Goal: Navigation & Orientation: Find specific page/section

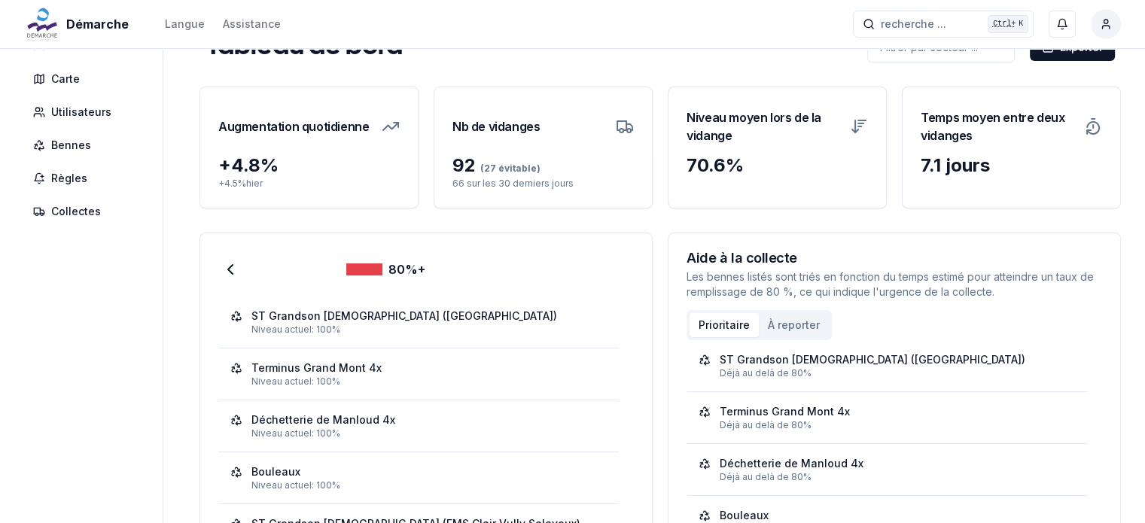
scroll to position [32, 0]
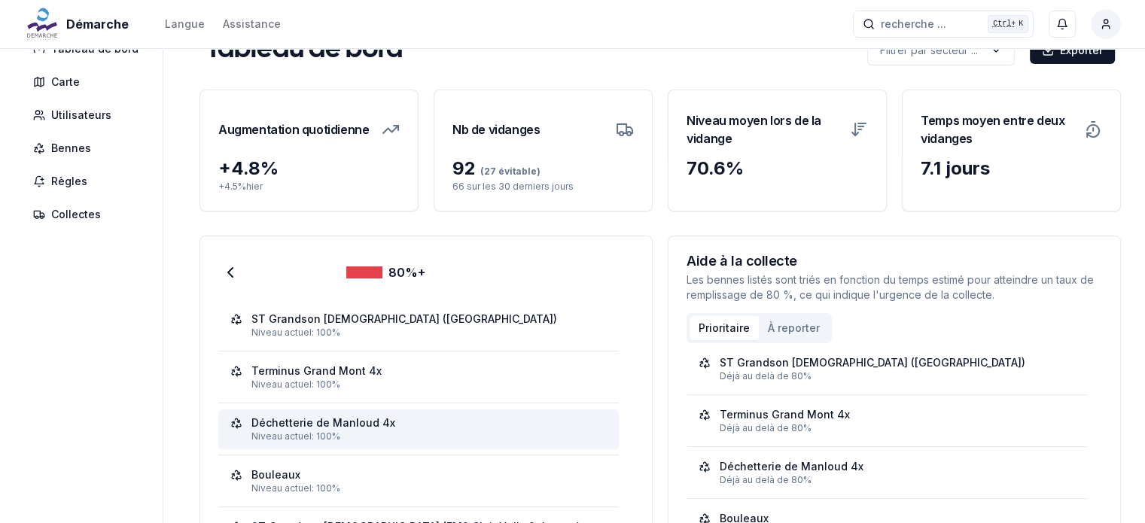
click at [304, 428] on div "Déchetterie de Manloud 4x" at bounding box center [323, 422] width 144 height 15
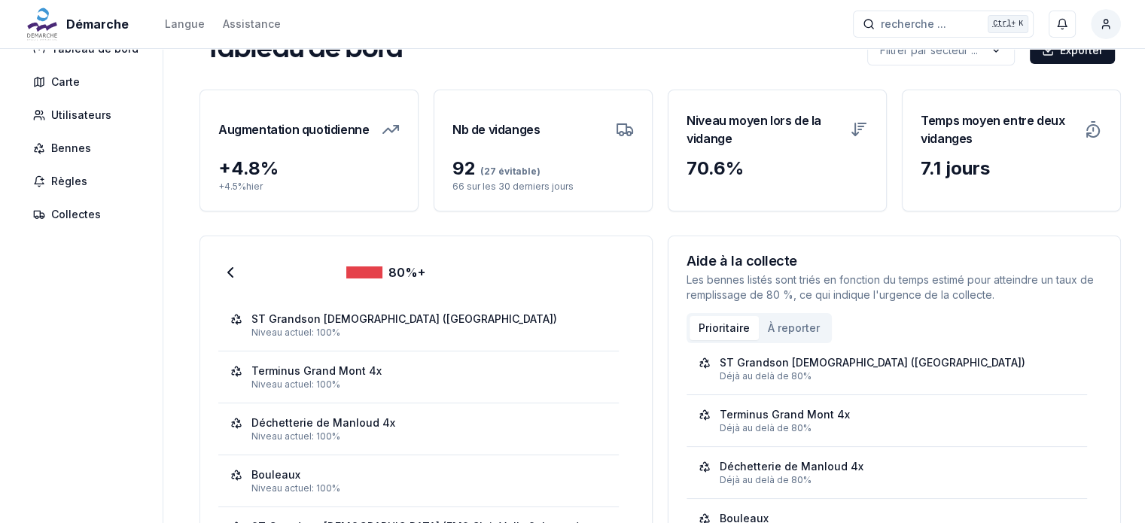
scroll to position [0, 0]
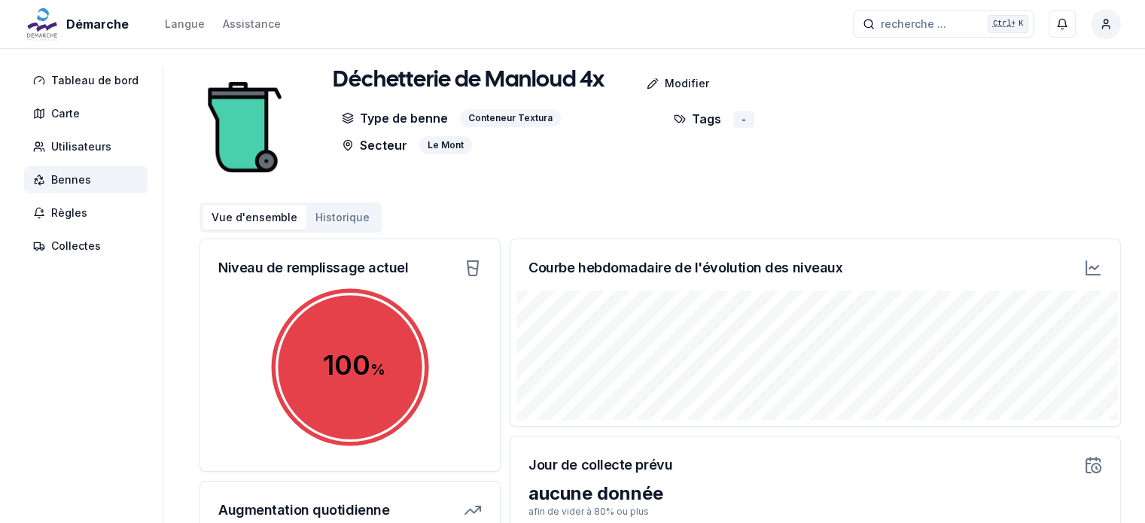
click at [62, 179] on span "Bennes" at bounding box center [71, 179] width 40 height 15
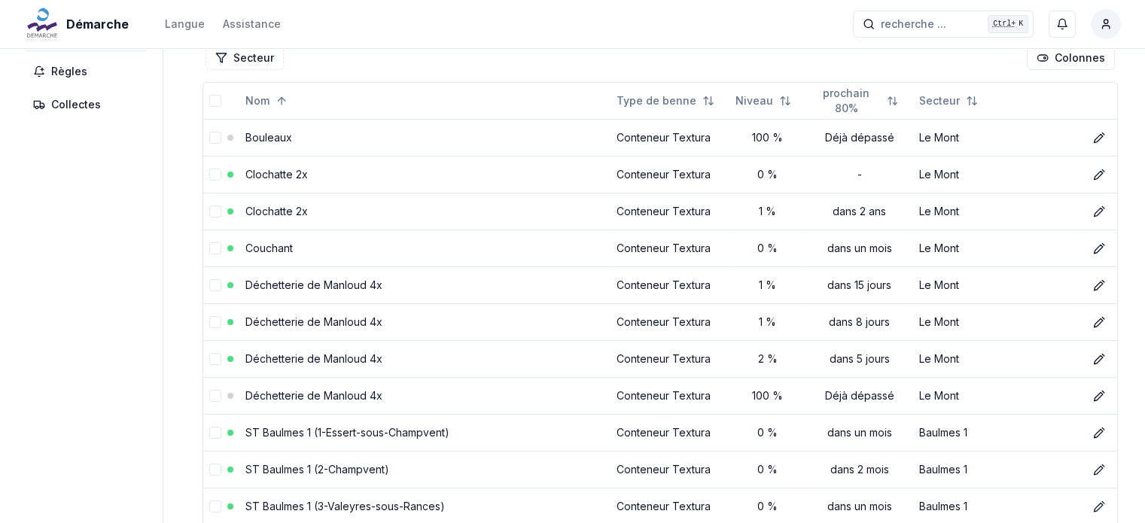
scroll to position [144, 0]
click at [344, 319] on link "Déchetterie de Manloud 4x" at bounding box center [313, 319] width 137 height 13
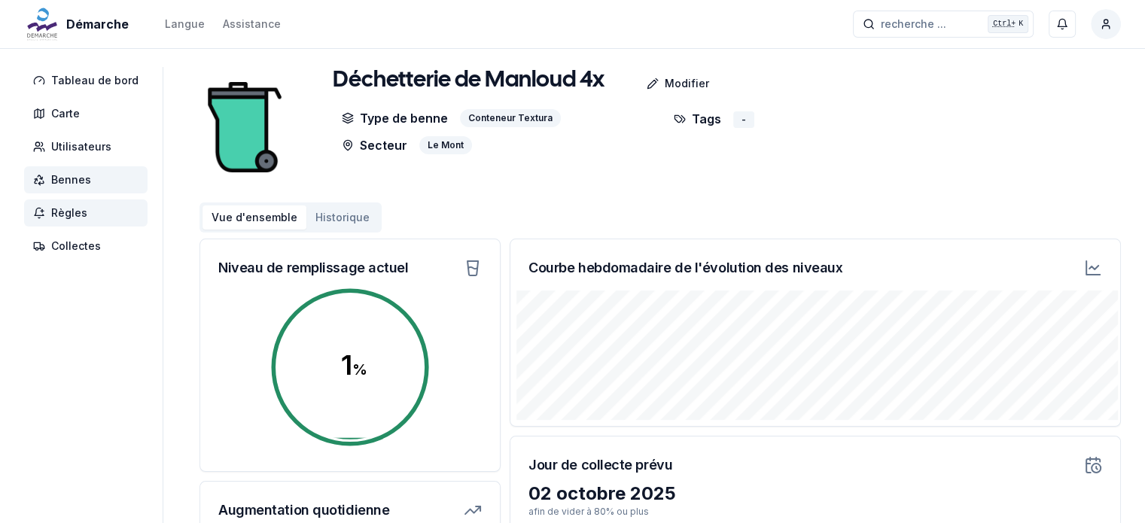
click at [75, 209] on span "Règles" at bounding box center [69, 212] width 36 height 15
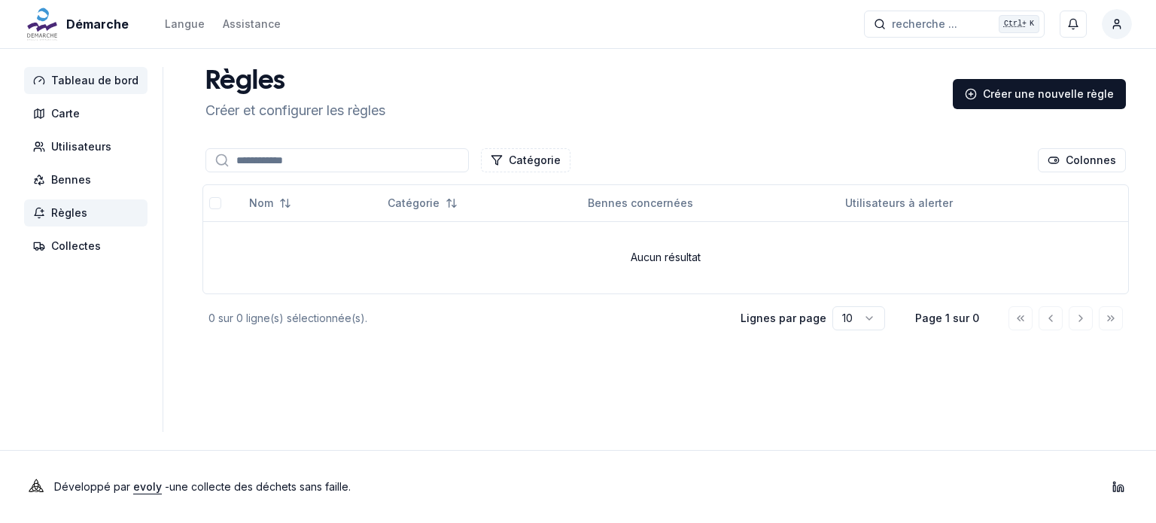
click at [76, 81] on span "Tableau de bord" at bounding box center [94, 80] width 87 height 15
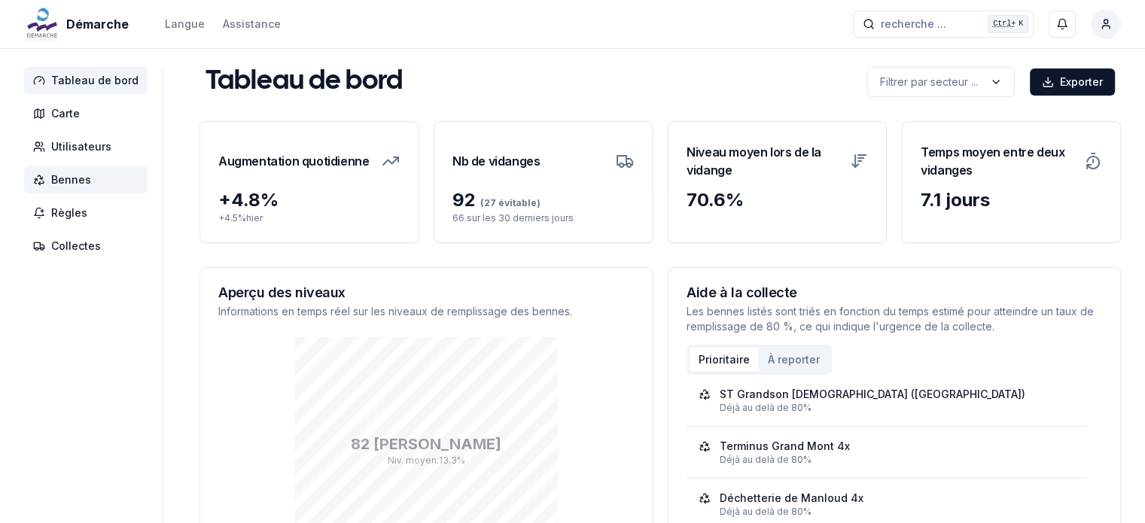
click at [75, 180] on span "Bennes" at bounding box center [71, 179] width 40 height 15
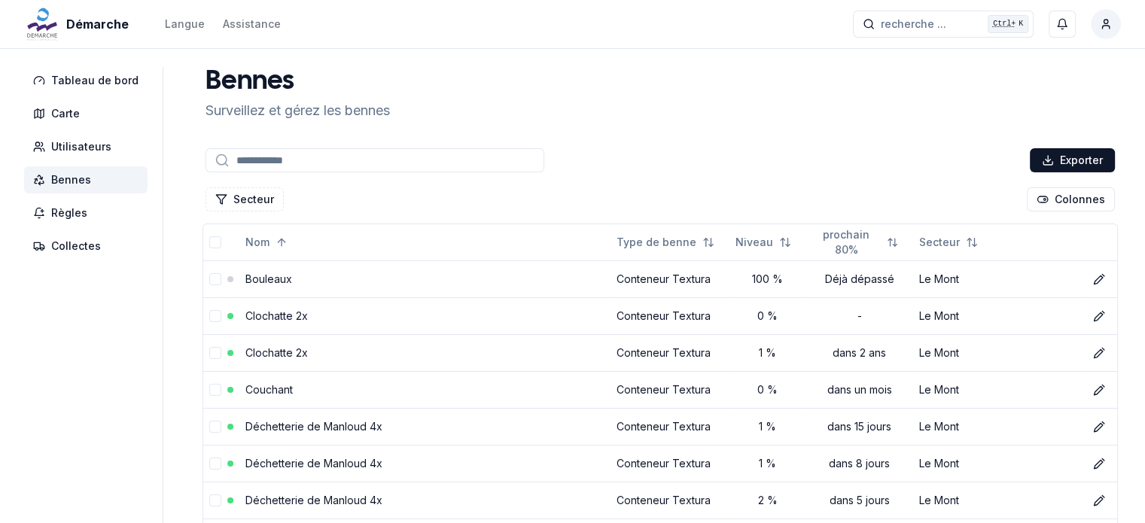
click at [63, 181] on span "Bennes" at bounding box center [71, 179] width 40 height 15
click at [83, 79] on span "Tableau de bord" at bounding box center [94, 80] width 87 height 15
